Goal: Information Seeking & Learning: Learn about a topic

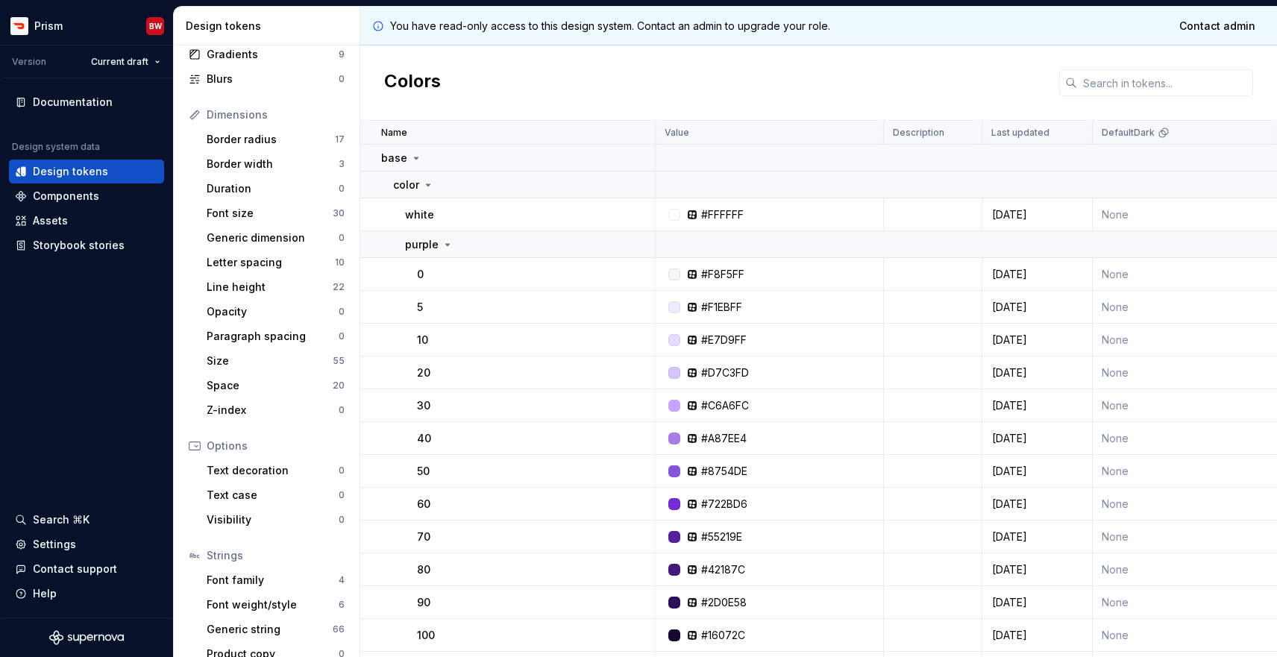
scroll to position [160, 0]
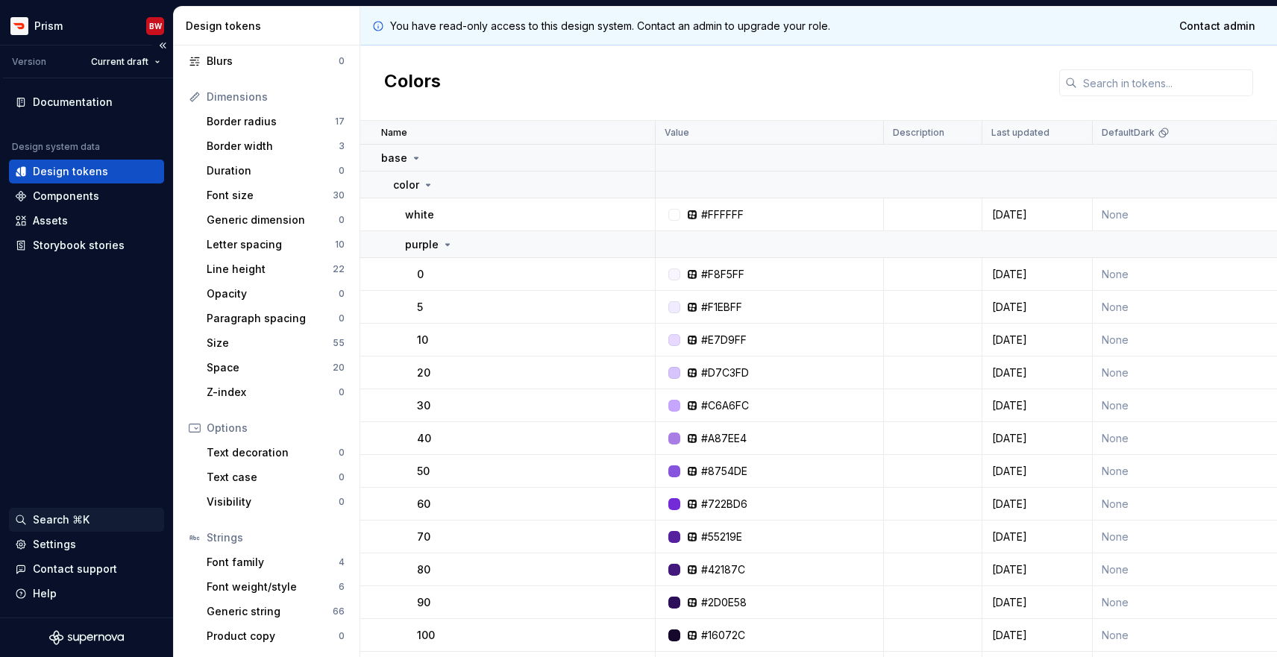
click at [78, 519] on div "Search ⌘K" at bounding box center [61, 520] width 57 height 15
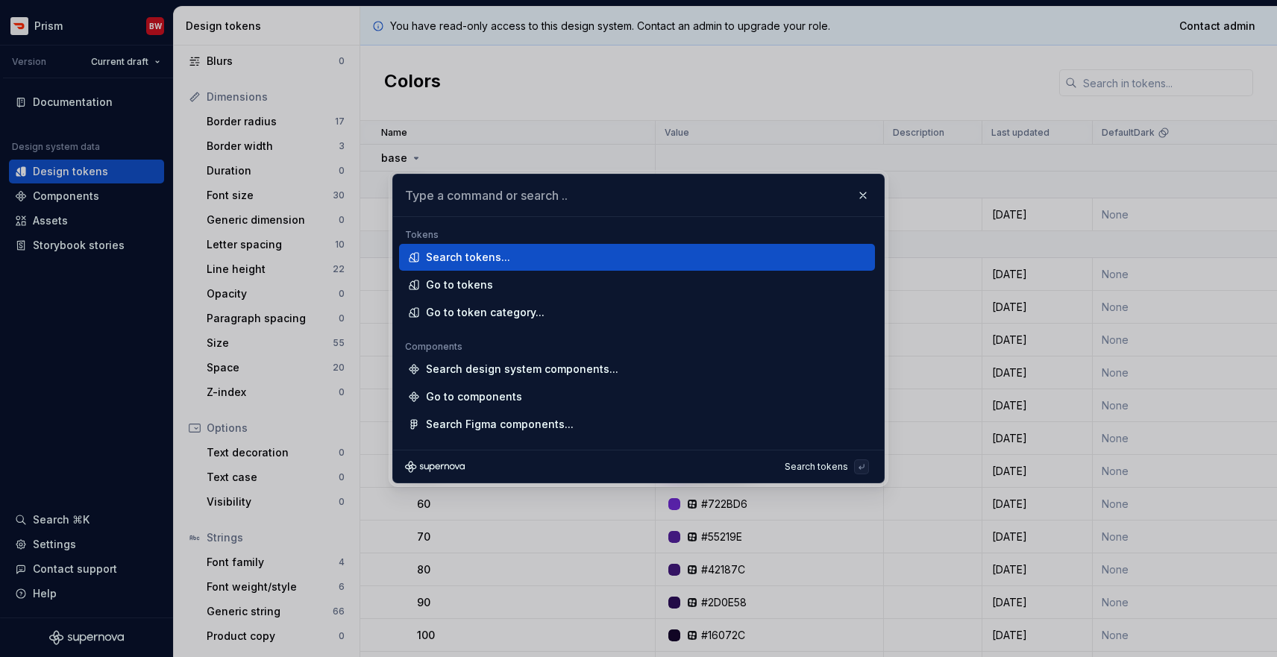
type input "DisplayButtonTypes"
click at [680, 191] on input "text" at bounding box center [638, 196] width 491 height 42
paste input "TextColor.action.primary.default"
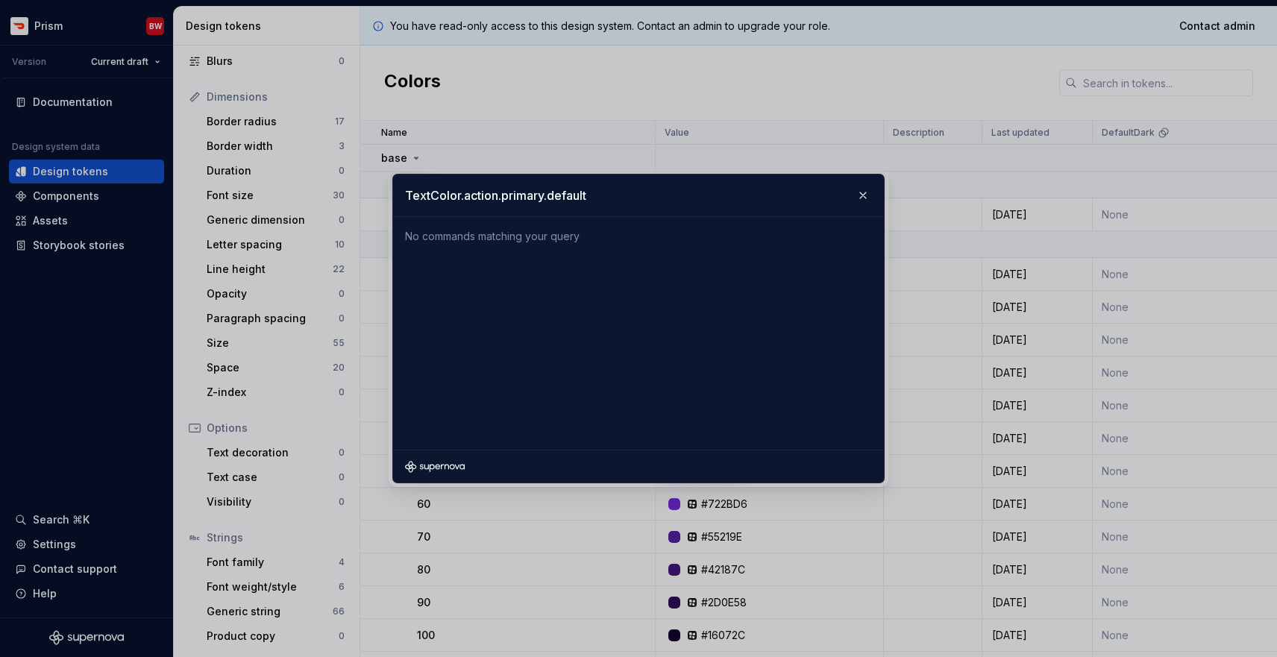
drag, startPoint x: 571, startPoint y: 181, endPoint x: 523, endPoint y: 186, distance: 48.0
click at [523, 186] on input "TextColor.action.primary.default" at bounding box center [638, 196] width 491 height 42
click at [580, 201] on input "TextColor.action.primary.default" at bounding box center [638, 196] width 491 height 42
drag, startPoint x: 602, startPoint y: 195, endPoint x: 460, endPoint y: 198, distance: 142.5
click at [460, 198] on input "TextColor.action.primary.default" at bounding box center [638, 196] width 491 height 42
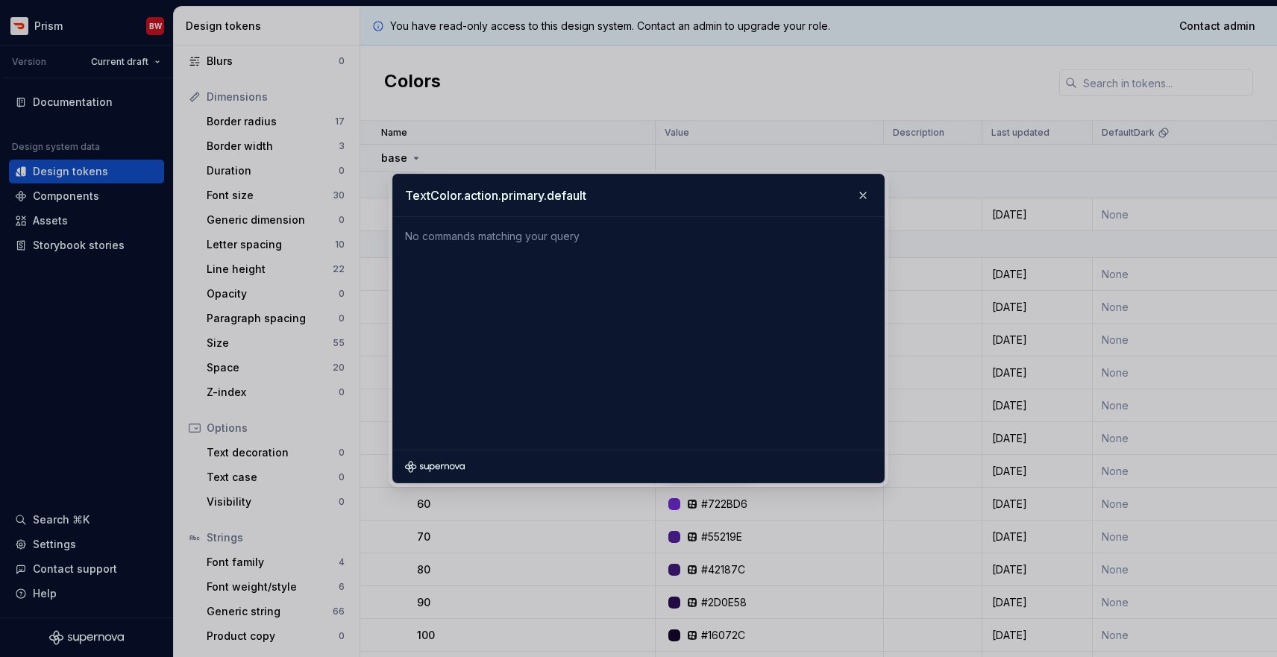
type input "TextColor"
drag, startPoint x: 537, startPoint y: 210, endPoint x: 342, endPoint y: 187, distance: 196.0
click at [342, 187] on div "TextColor No commands matching your query Tokens Components Assets Design integ…" at bounding box center [638, 328] width 1277 height 657
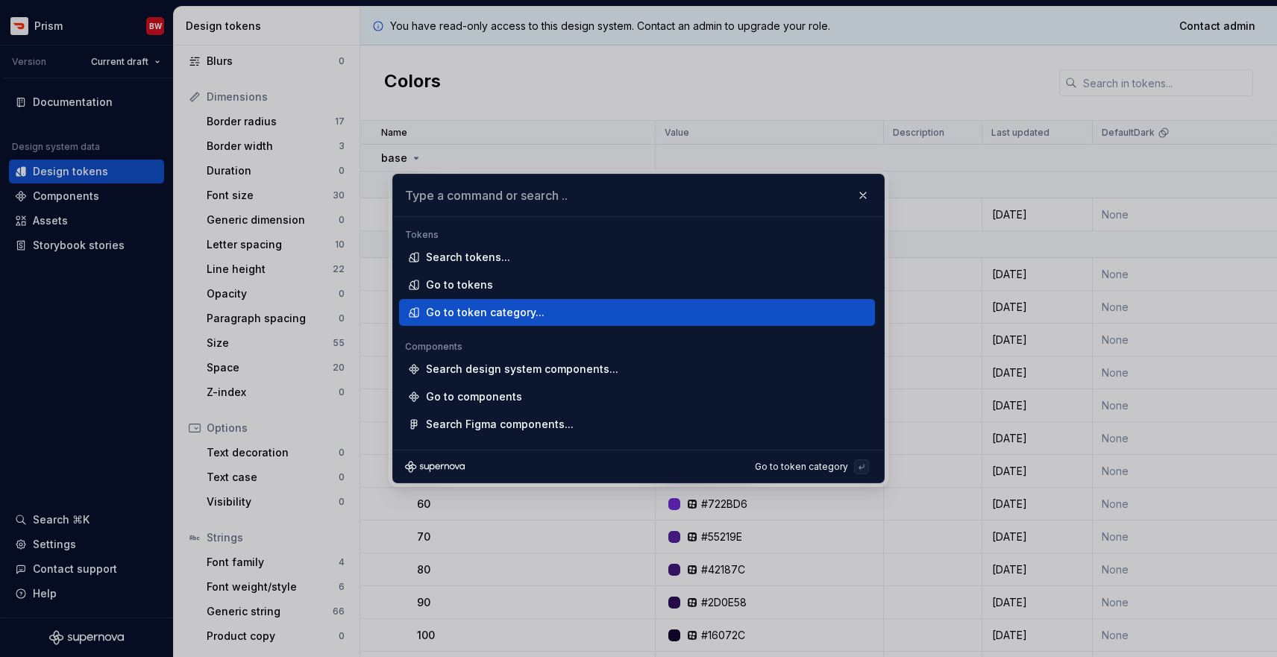
click at [546, 314] on div "Go to token category..." at bounding box center [643, 312] width 434 height 15
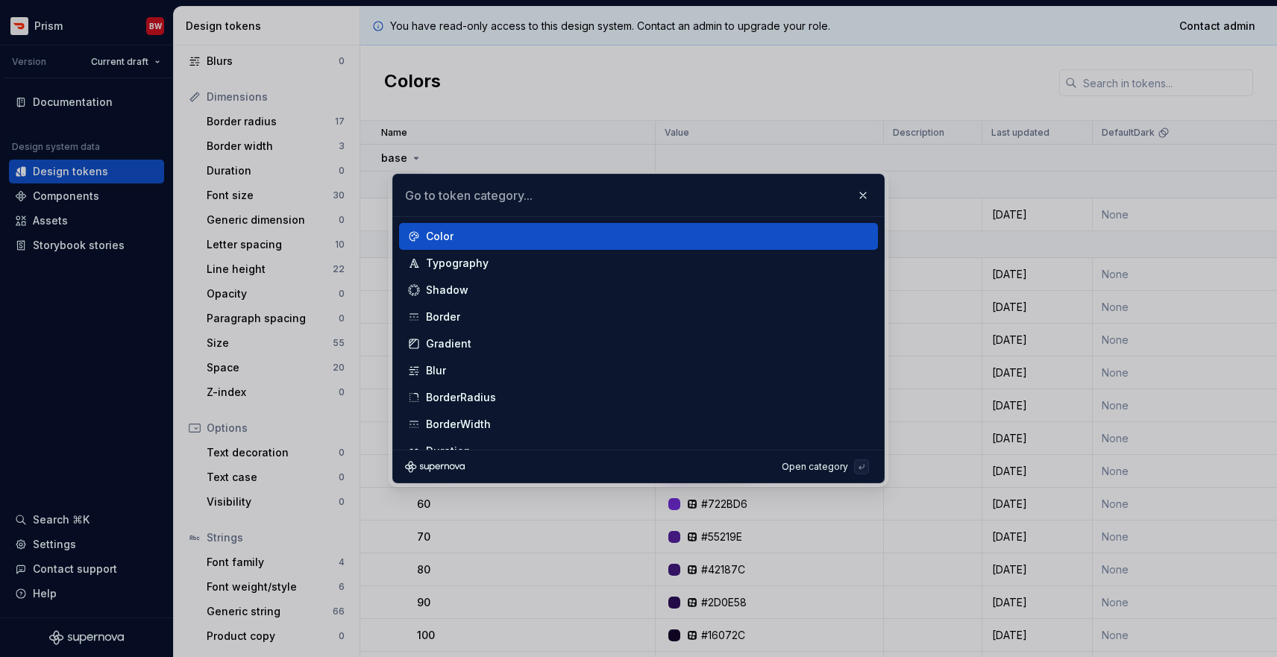
click at [522, 197] on input "text" at bounding box center [638, 196] width 491 height 42
paste input "TextColor.action.primary.default"
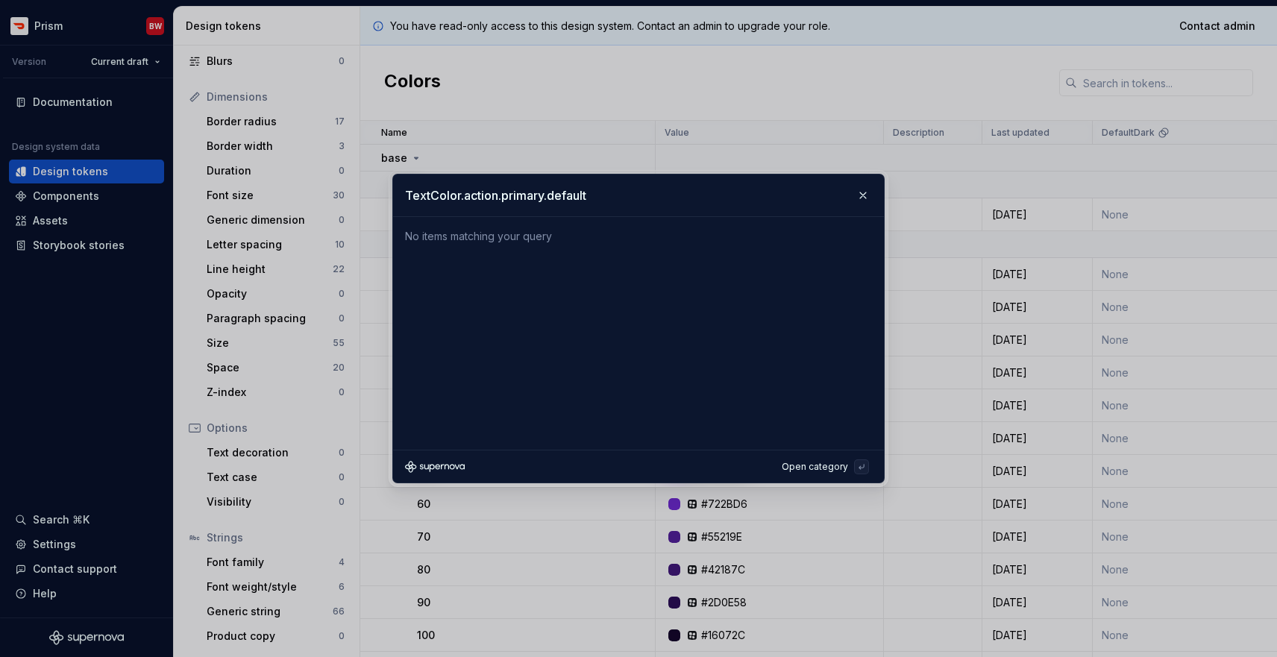
drag, startPoint x: 627, startPoint y: 191, endPoint x: 459, endPoint y: 199, distance: 168.1
click at [459, 199] on input "TextColor.action.primary.default" at bounding box center [638, 196] width 491 height 42
type input "TextColo"
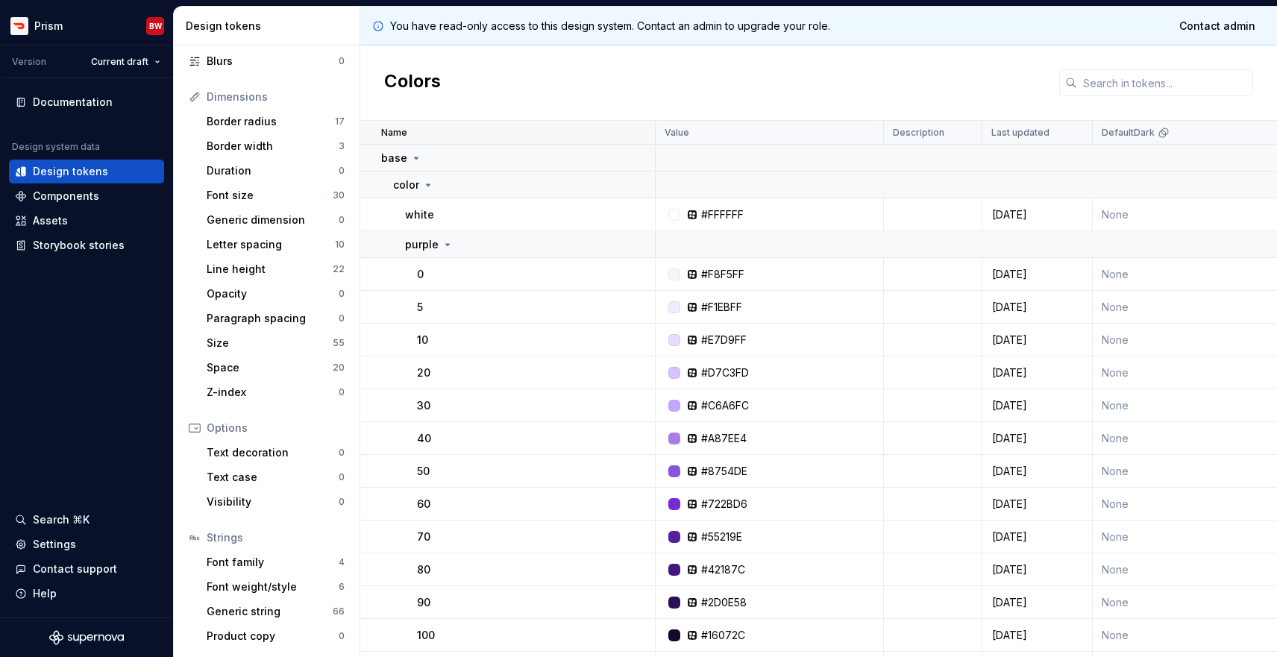
scroll to position [0, 1]
click at [1106, 69] on input "text" at bounding box center [1165, 82] width 176 height 27
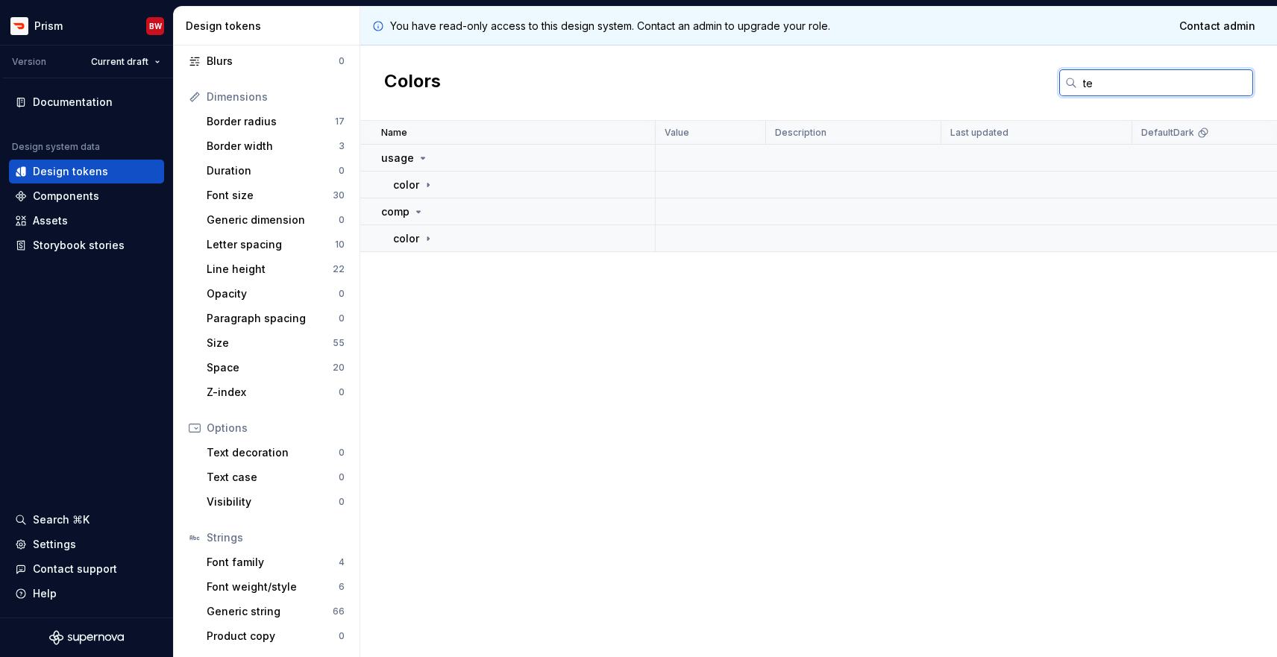
type input "t"
click at [426, 239] on icon at bounding box center [428, 239] width 12 height 12
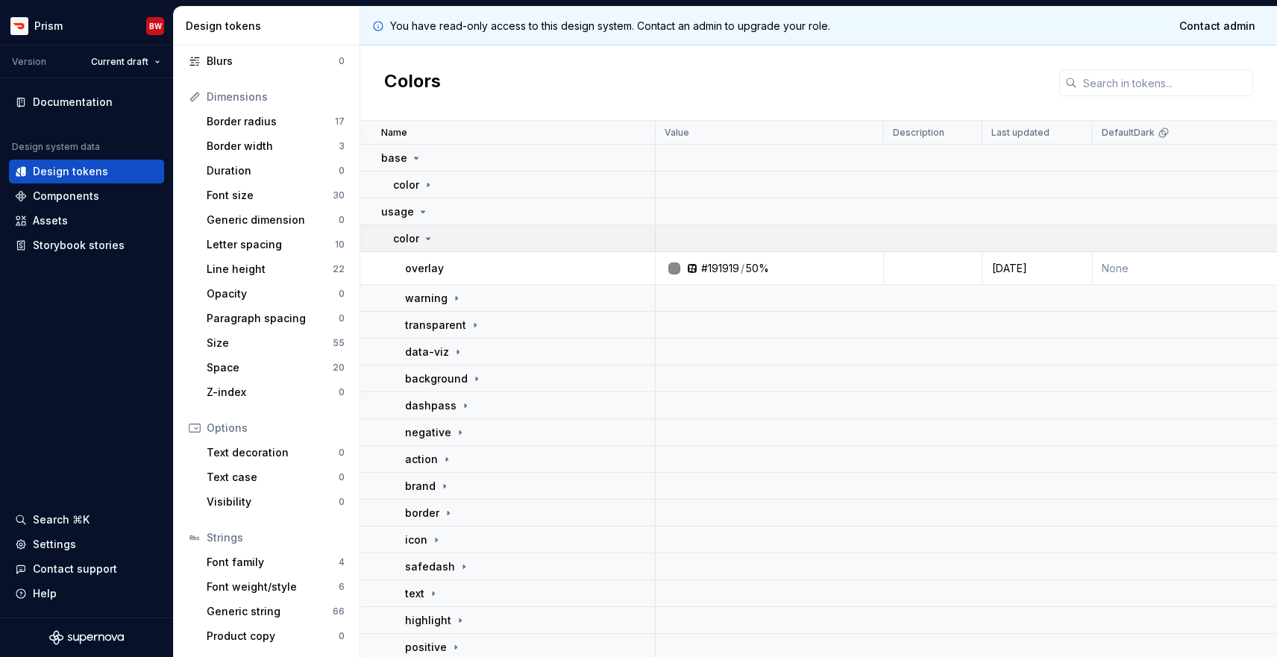
click at [431, 239] on icon at bounding box center [428, 239] width 12 height 12
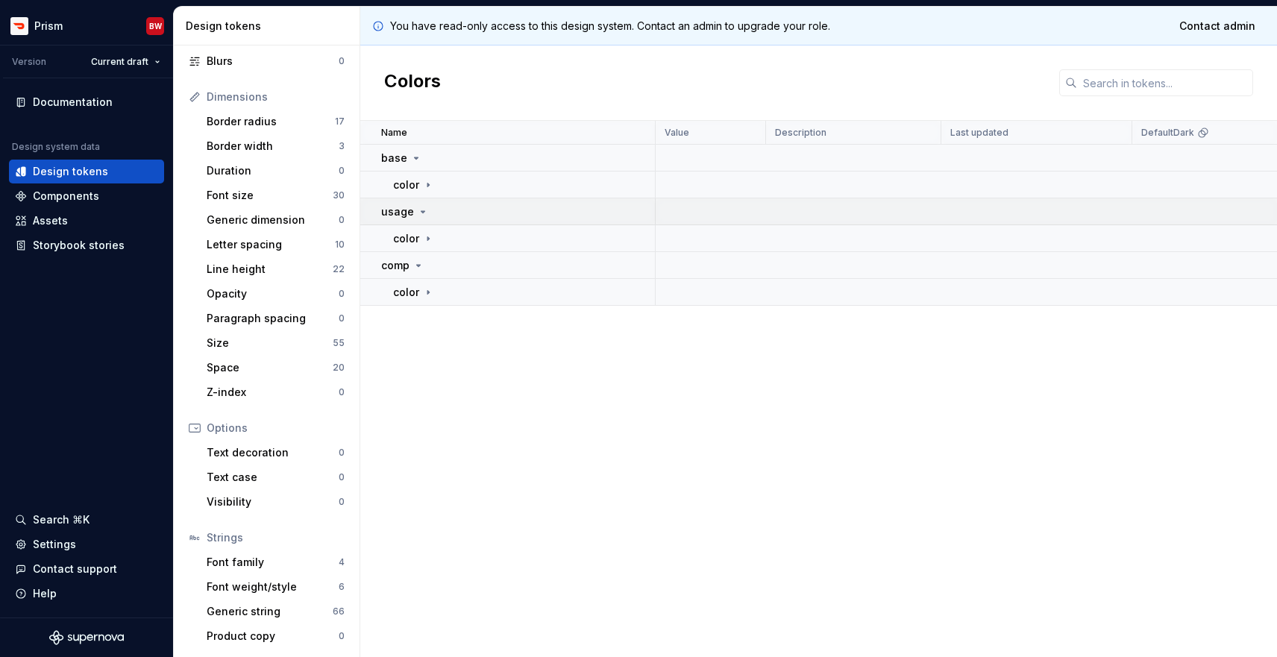
click at [422, 215] on icon at bounding box center [423, 212] width 12 height 12
click at [422, 208] on icon at bounding box center [423, 212] width 12 height 12
click at [428, 240] on icon at bounding box center [428, 239] width 12 height 12
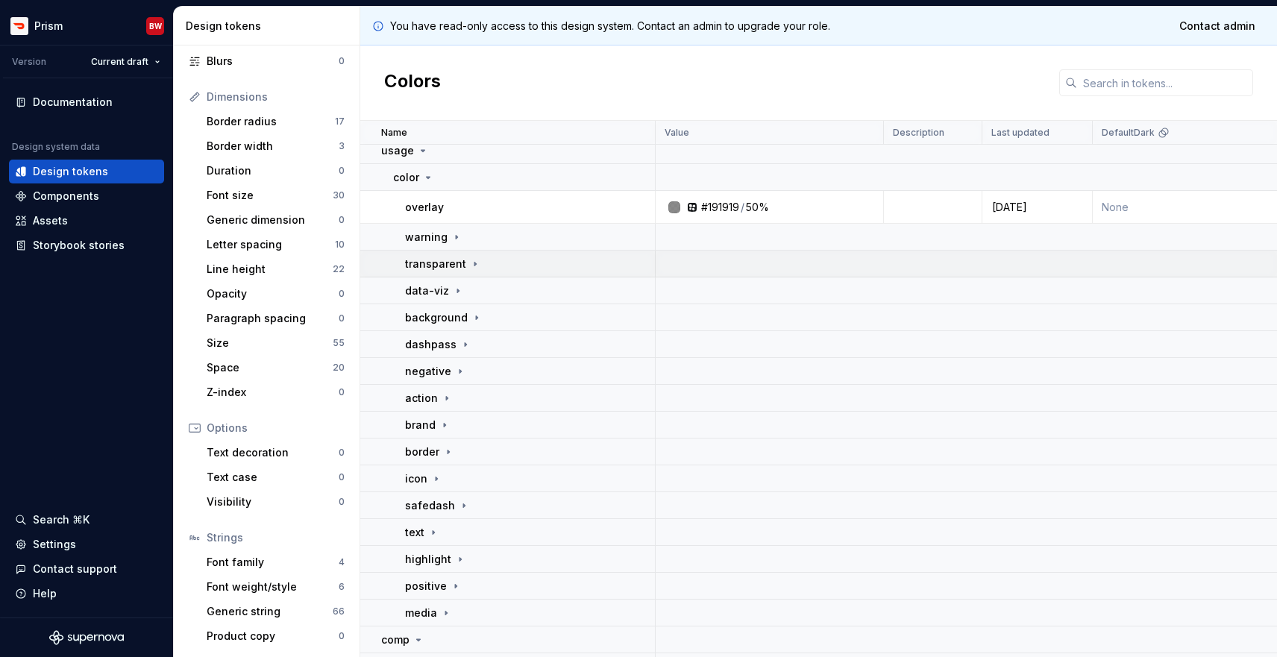
scroll to position [84, 0]
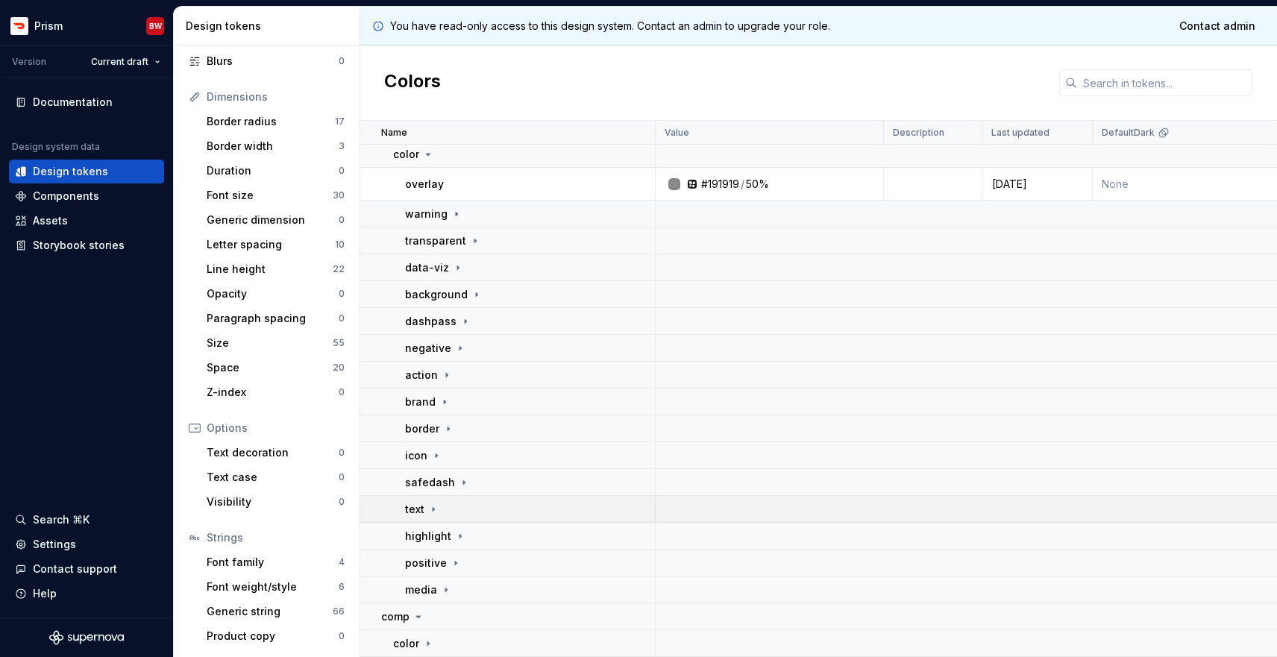
click at [430, 510] on icon at bounding box center [434, 510] width 12 height 12
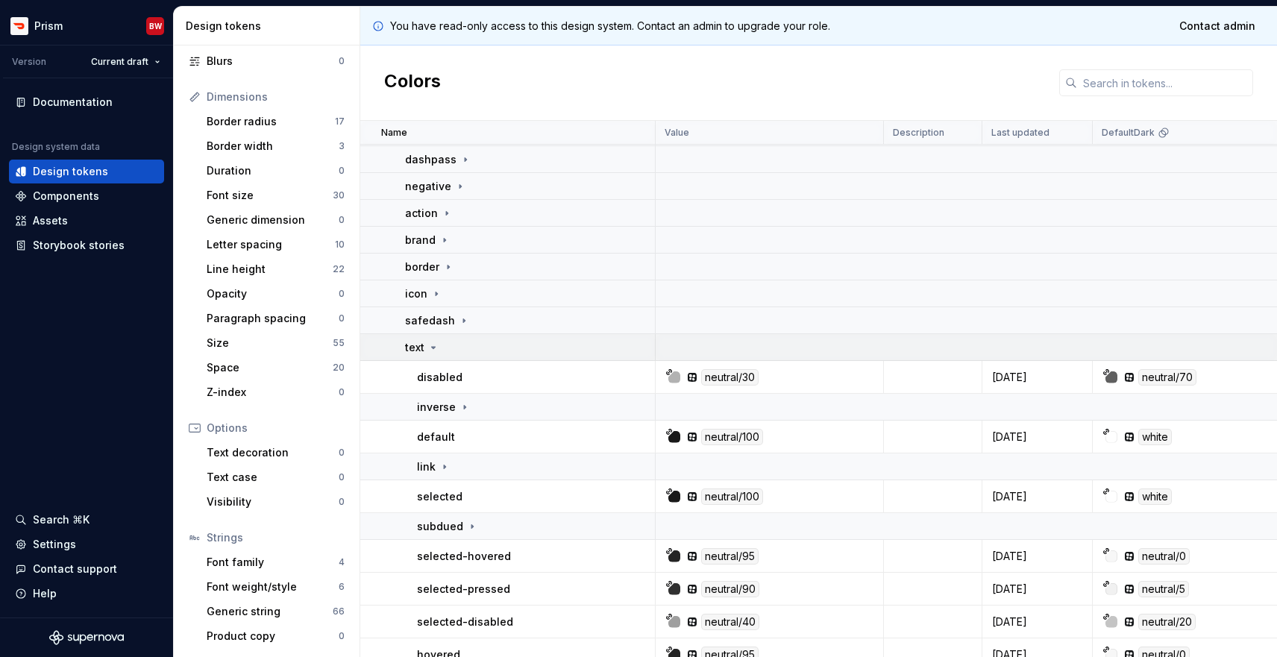
scroll to position [428, 0]
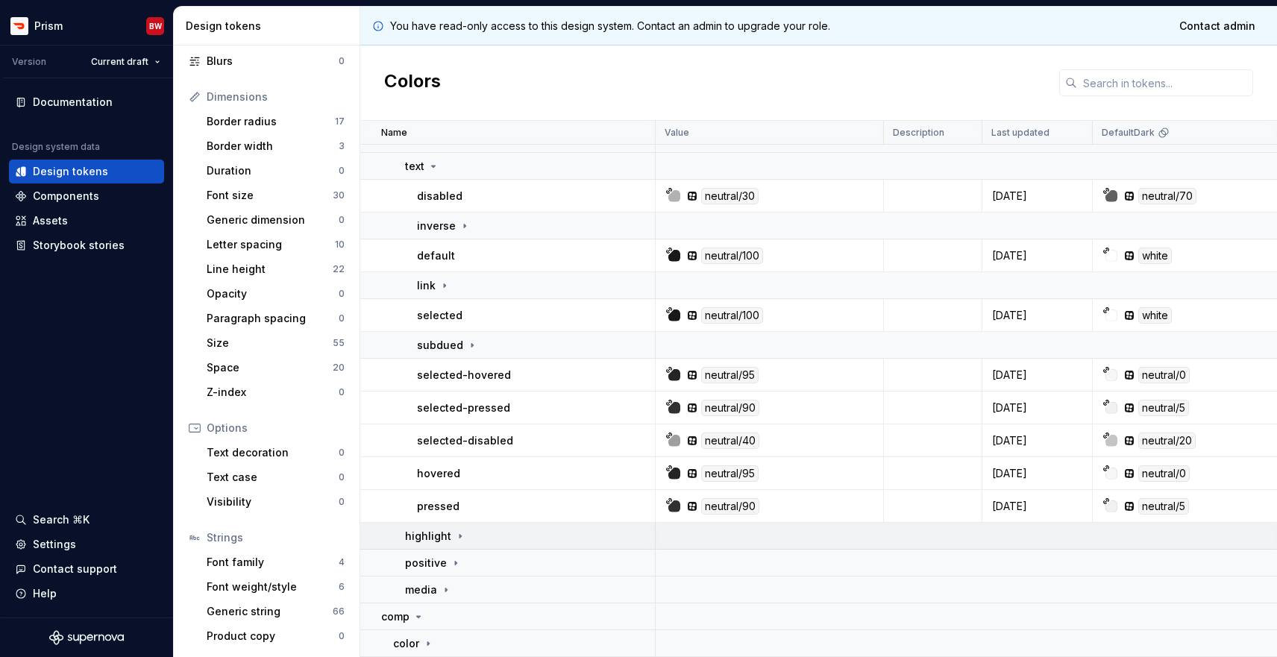
click at [459, 535] on icon at bounding box center [460, 536] width 12 height 12
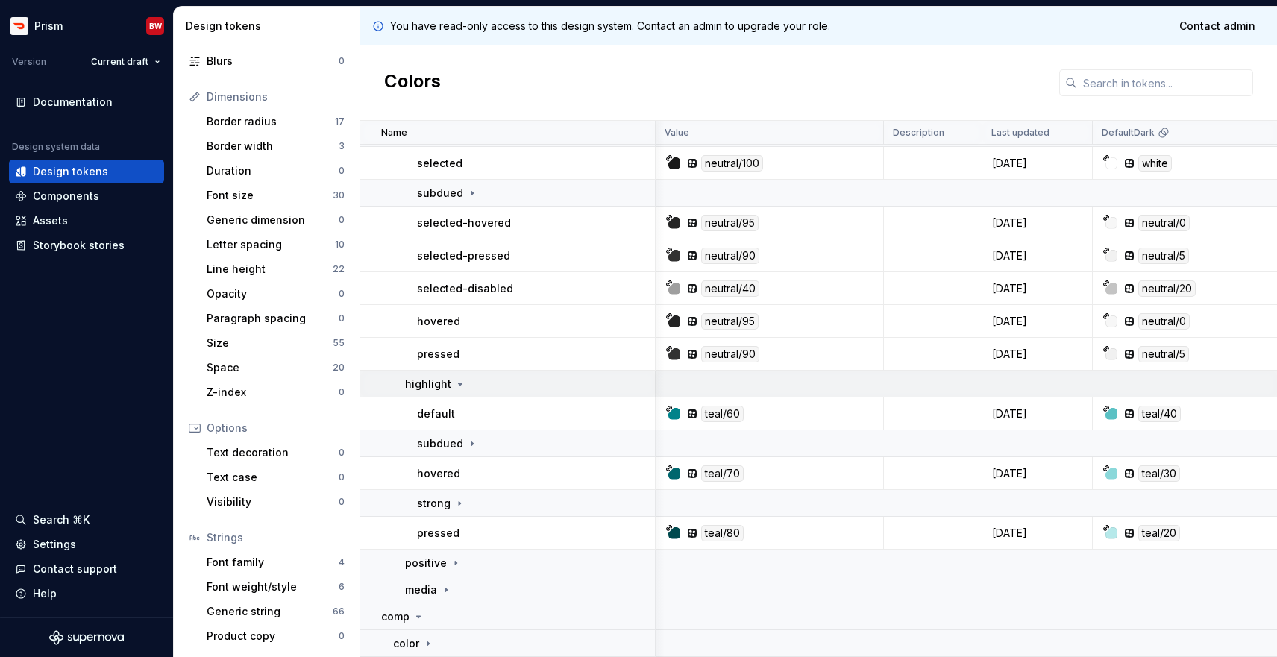
scroll to position [580, 1]
click at [280, 265] on div "Line height" at bounding box center [270, 269] width 126 height 15
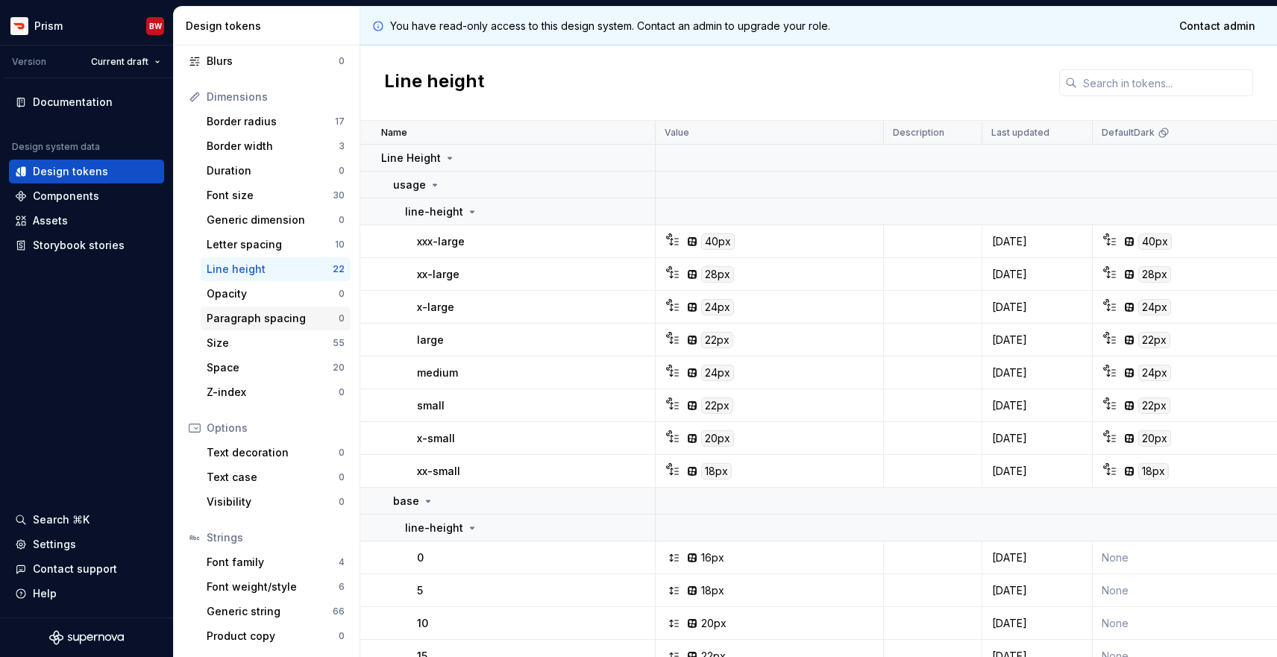
click at [273, 328] on div "Paragraph spacing 0" at bounding box center [276, 319] width 150 height 24
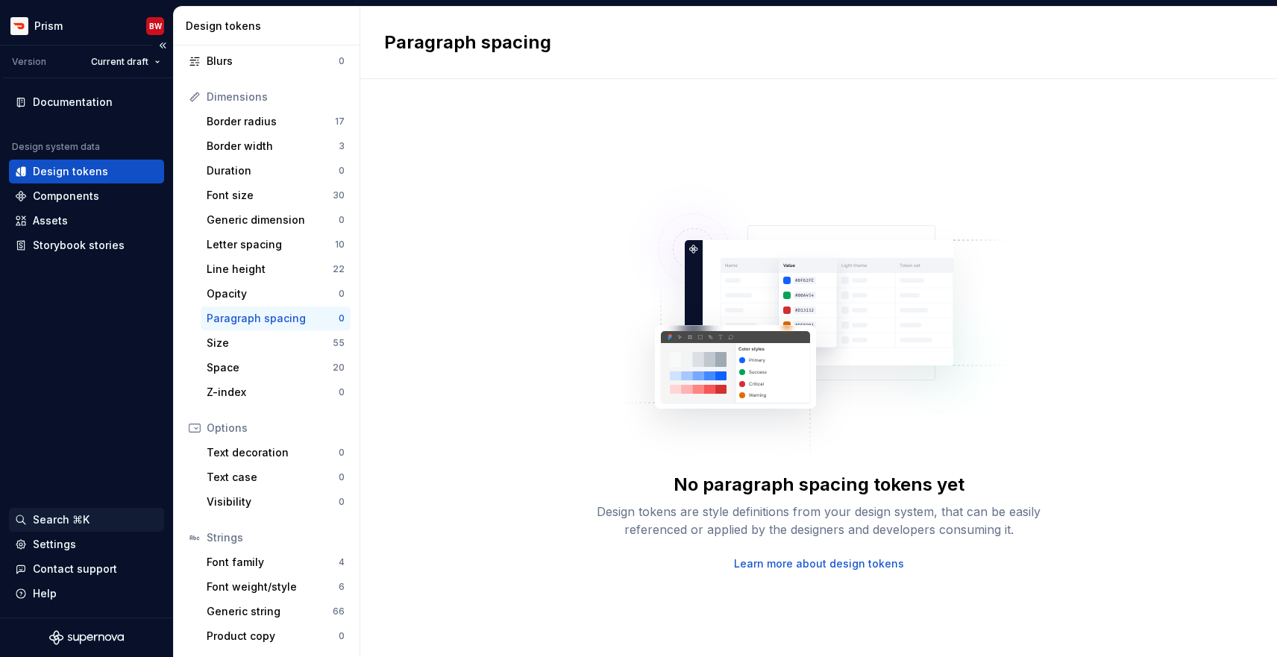
click at [52, 512] on div "Search ⌘K" at bounding box center [86, 520] width 155 height 24
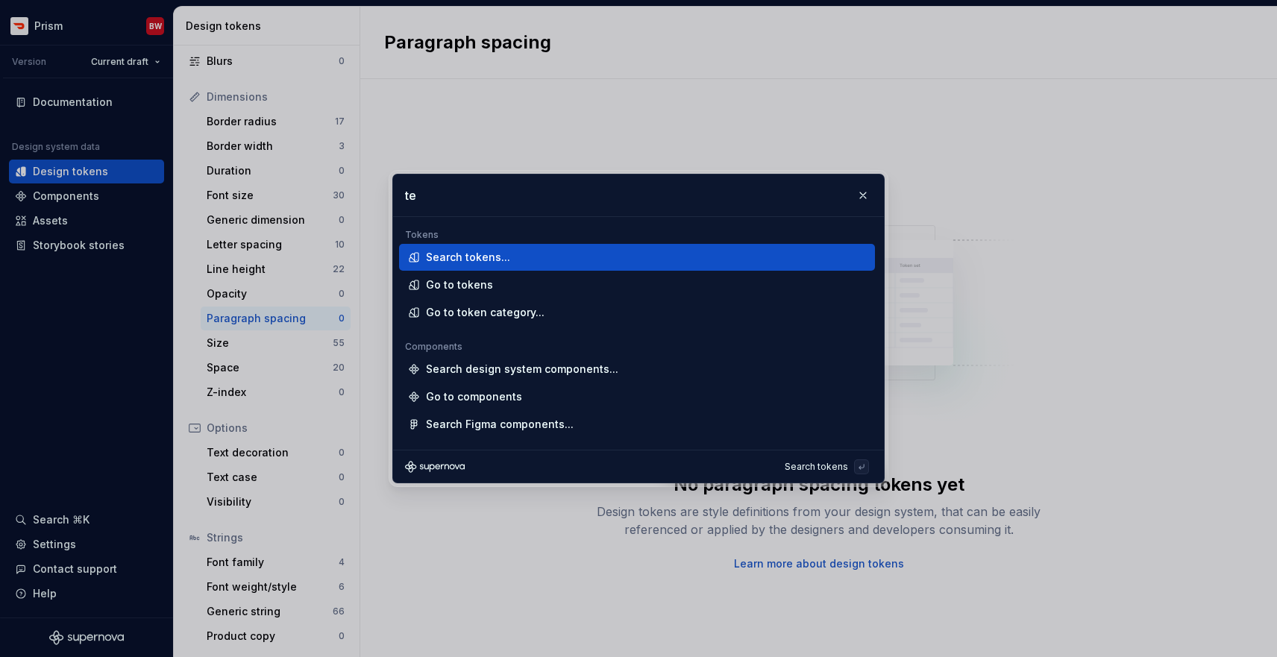
type input "t"
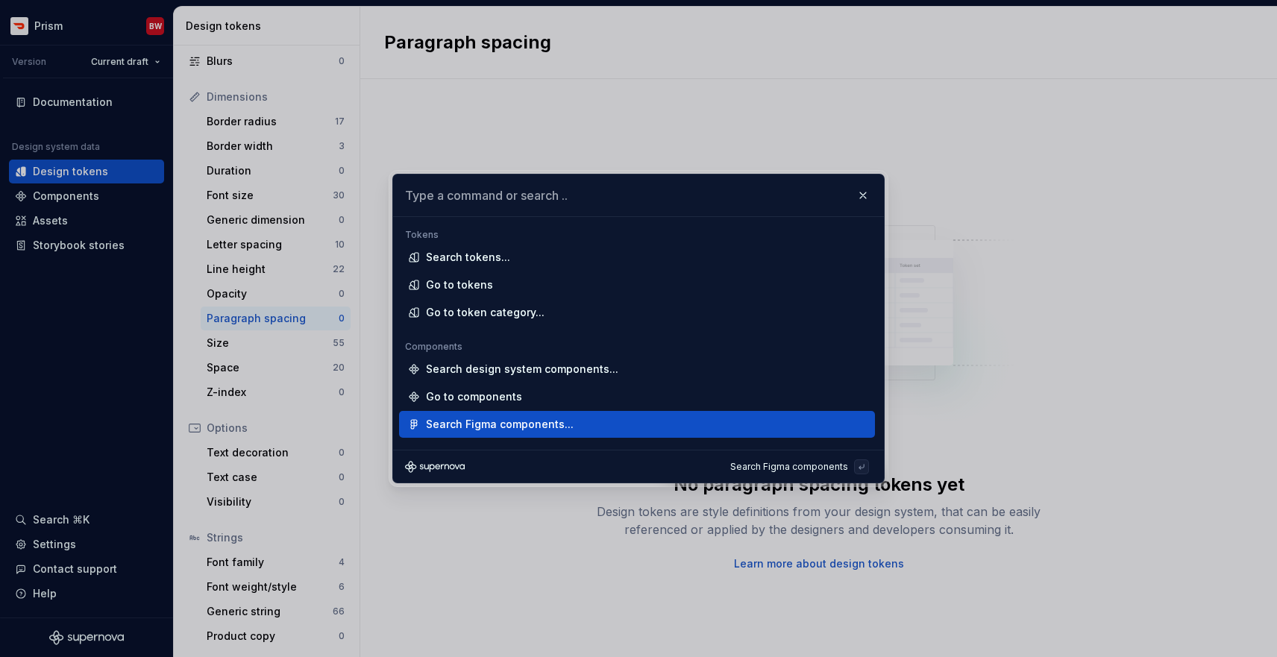
click at [522, 429] on div "Search Figma components..." at bounding box center [500, 424] width 148 height 15
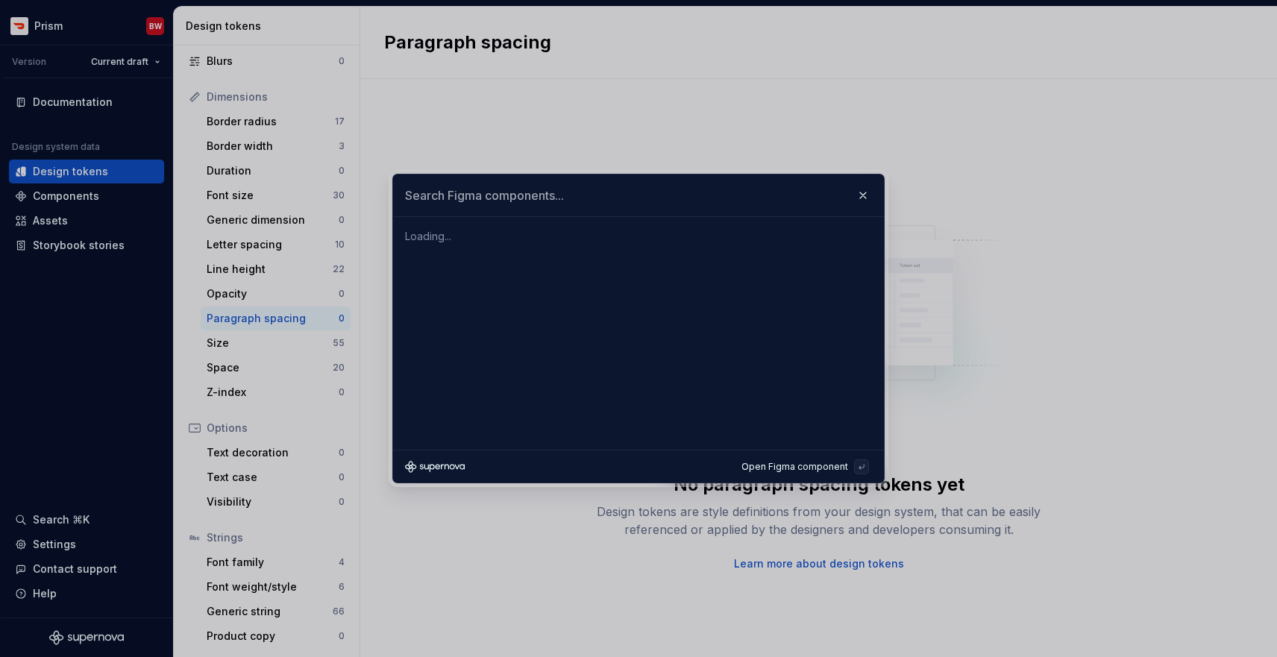
click at [526, 201] on input "text" at bounding box center [638, 196] width 491 height 42
type input "text"
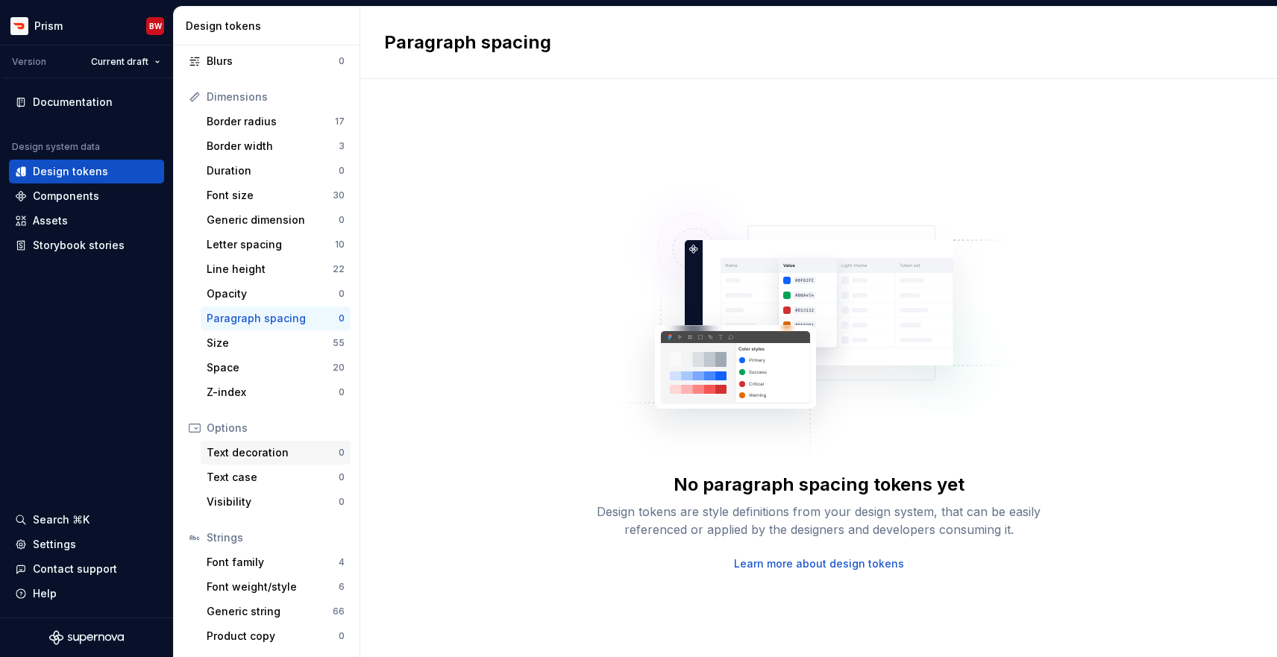
click at [289, 451] on div "Text decoration" at bounding box center [273, 452] width 132 height 15
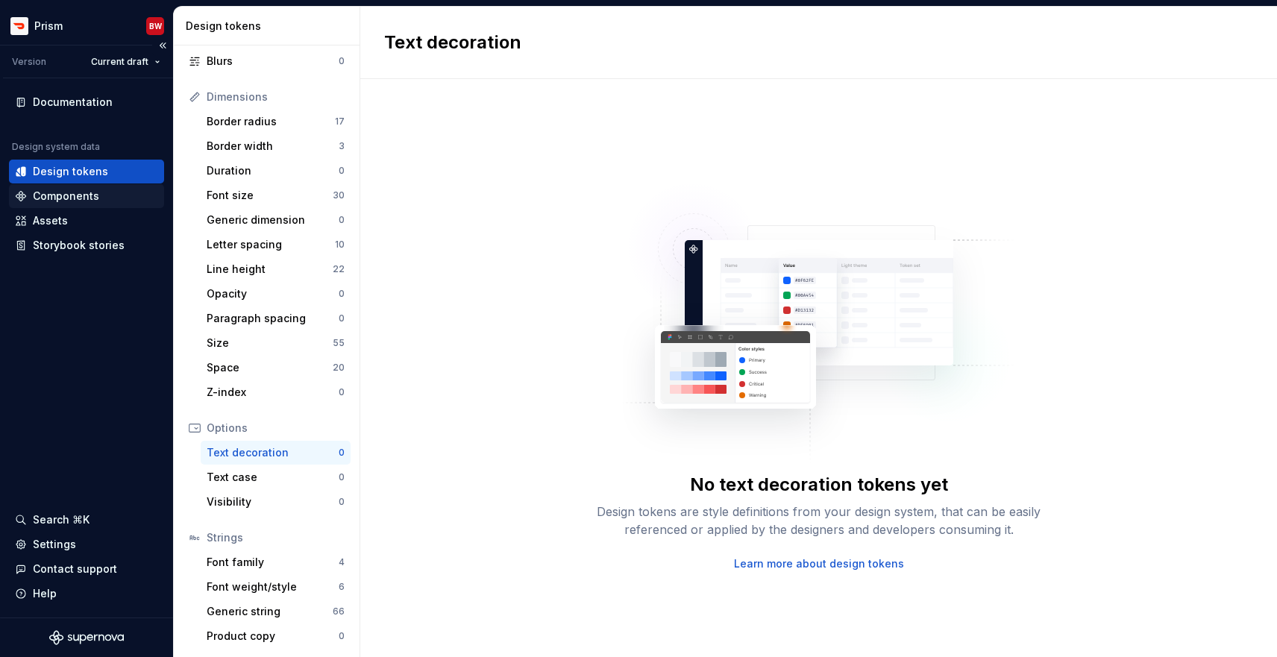
click at [88, 193] on div "Components" at bounding box center [66, 196] width 66 height 15
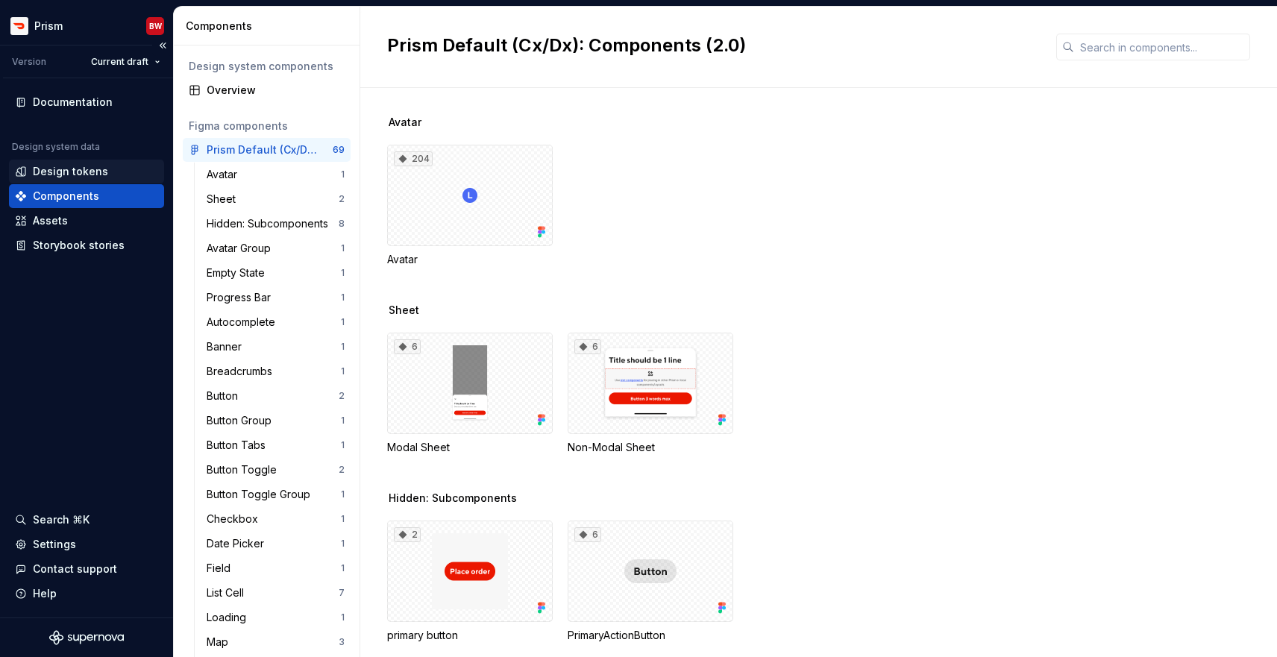
click at [93, 166] on div "Design tokens" at bounding box center [70, 171] width 75 height 15
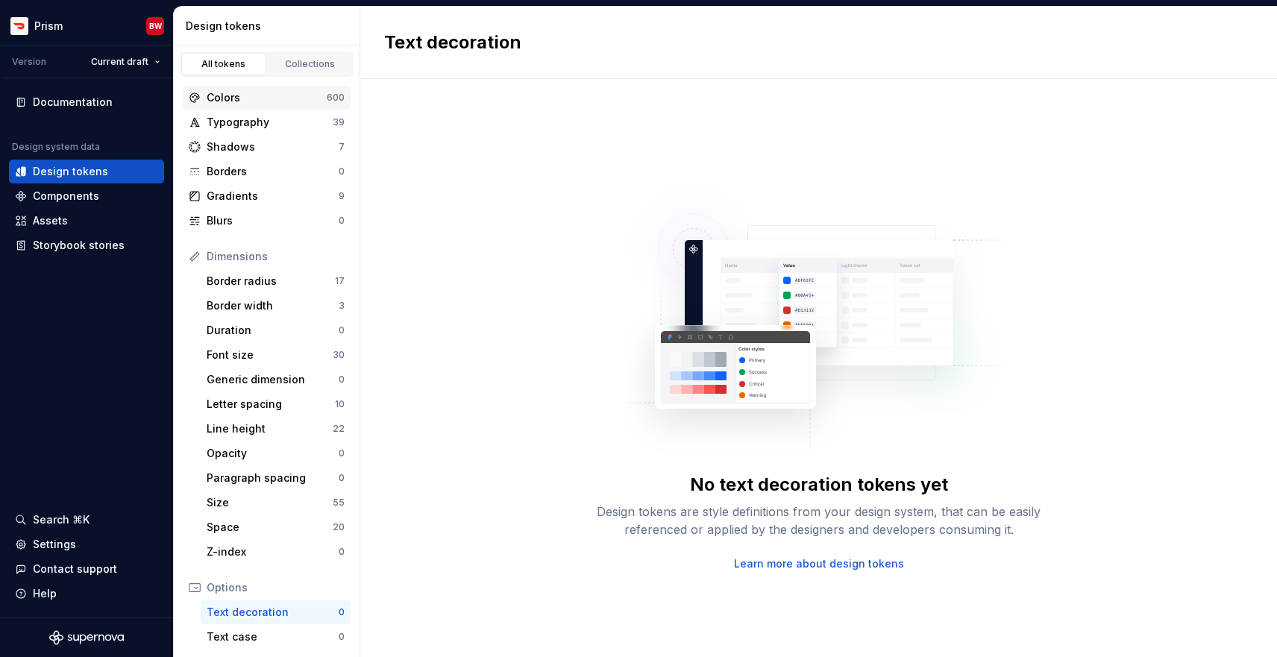
click at [270, 103] on div "Colors" at bounding box center [267, 97] width 120 height 15
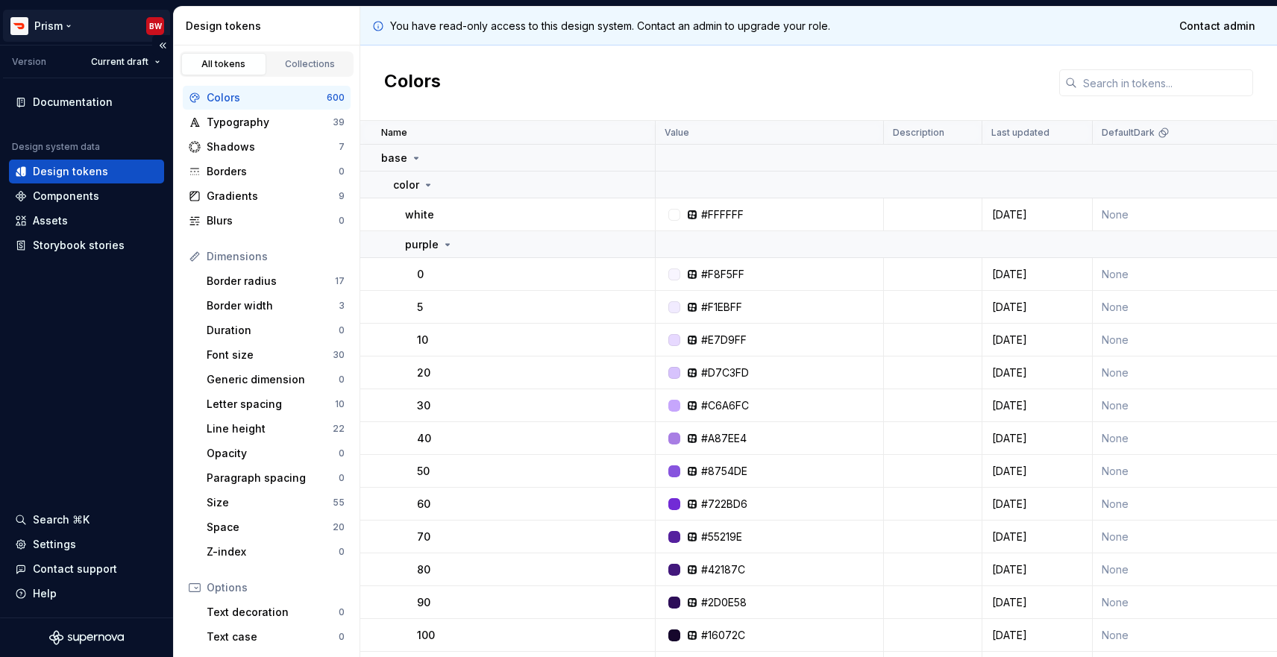
click at [40, 31] on html "Prism BW Version Current draft Documentation Design system data Design tokens C…" at bounding box center [638, 328] width 1277 height 657
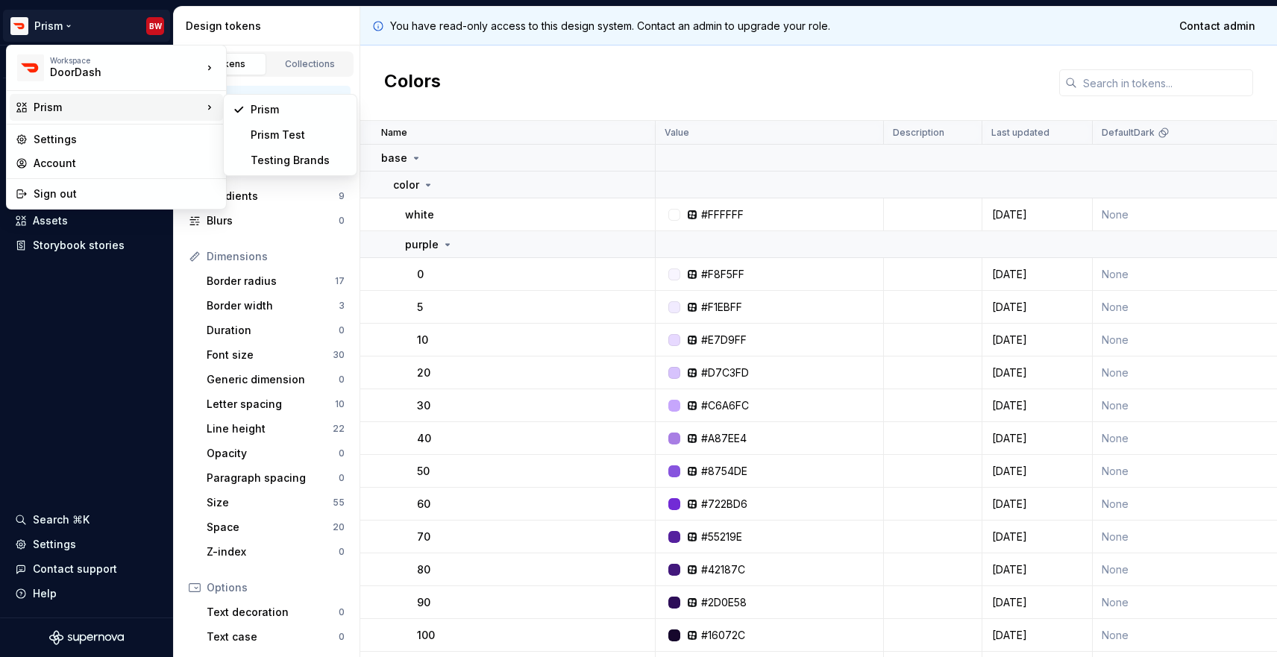
click at [84, 106] on div "Prism" at bounding box center [118, 107] width 169 height 15
click at [313, 137] on div "Prism Test" at bounding box center [299, 135] width 97 height 15
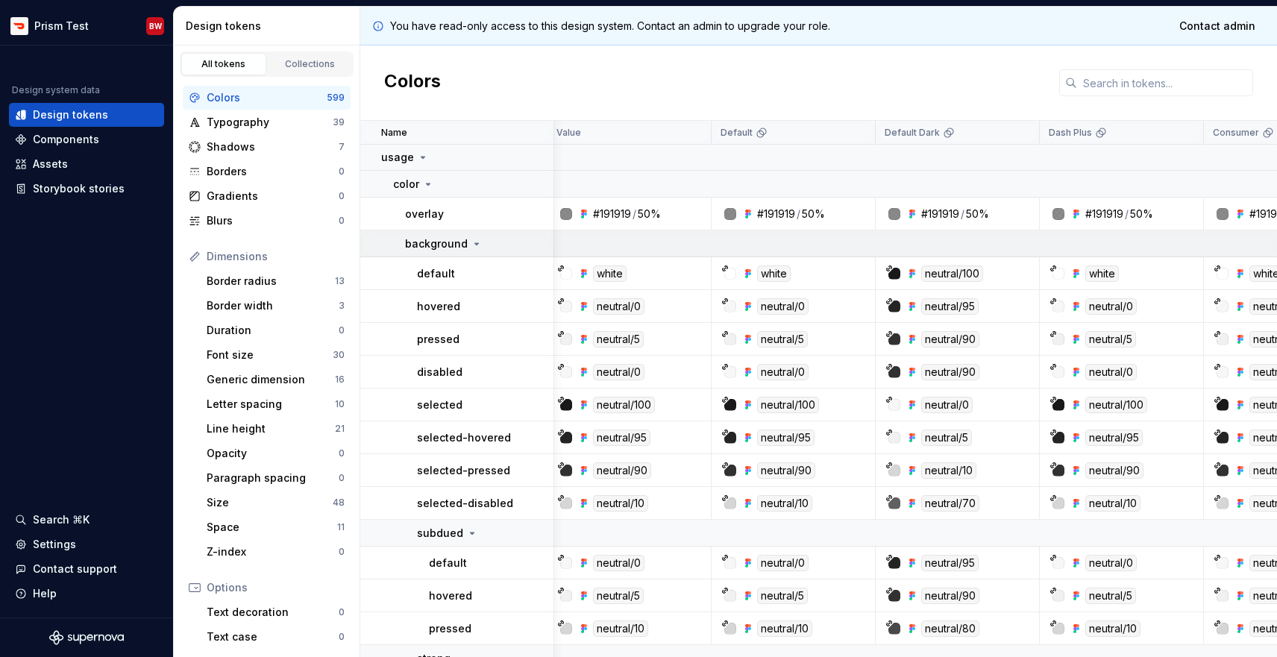
scroll to position [1, 0]
